Goal: Find specific page/section: Find specific page/section

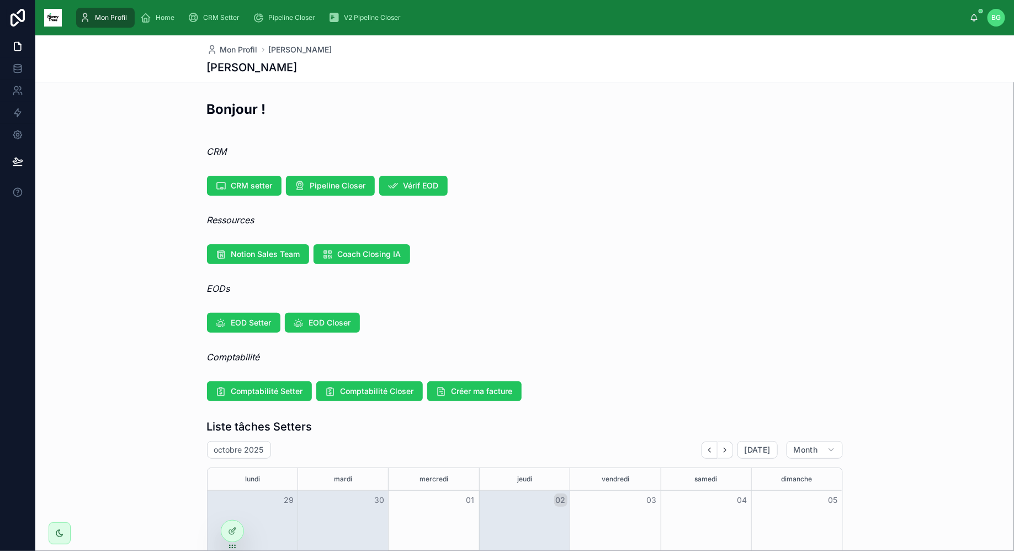
scroll to position [283, 0]
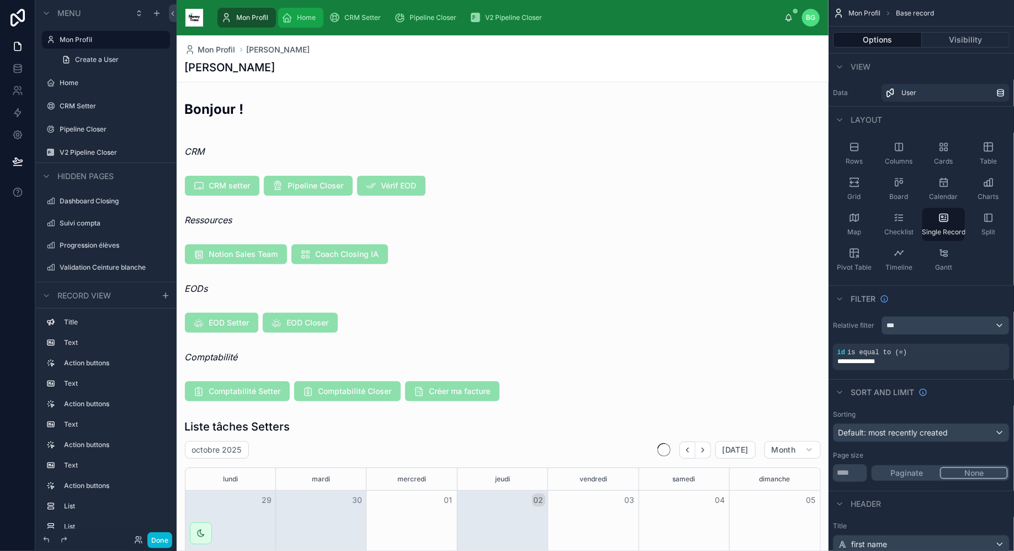
click at [282, 19] on icon "scrollable content" at bounding box center [287, 17] width 11 height 11
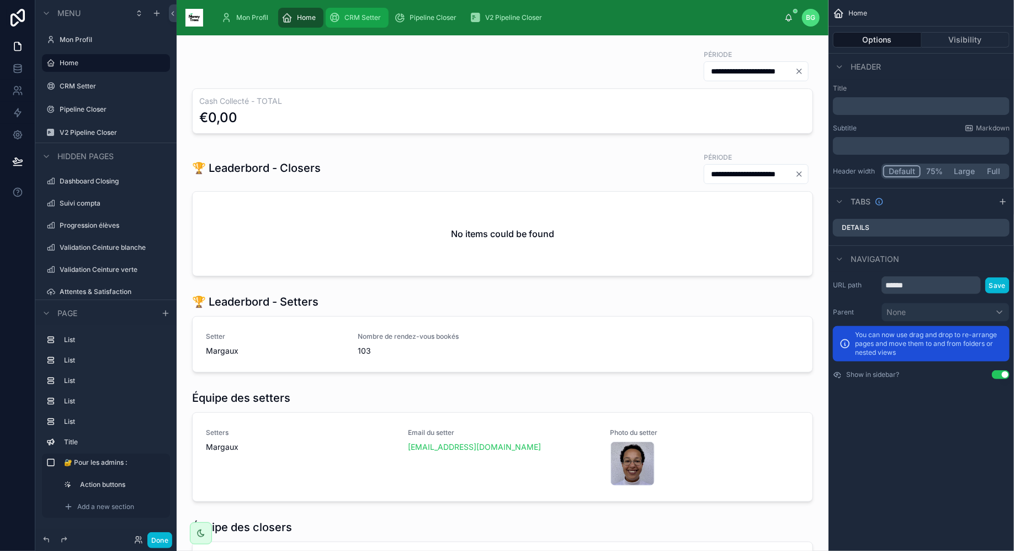
click at [343, 15] on div "CRM Setter" at bounding box center [357, 18] width 56 height 18
